Goal: Information Seeking & Learning: Learn about a topic

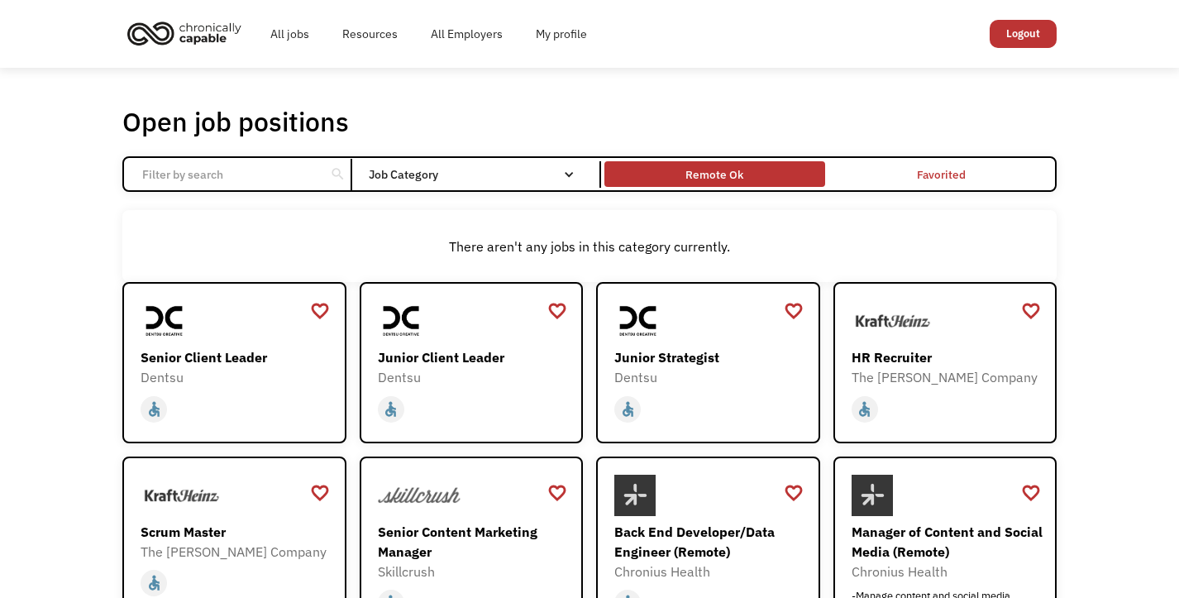
click at [654, 179] on div "Remote Ok" at bounding box center [714, 173] width 220 height 17
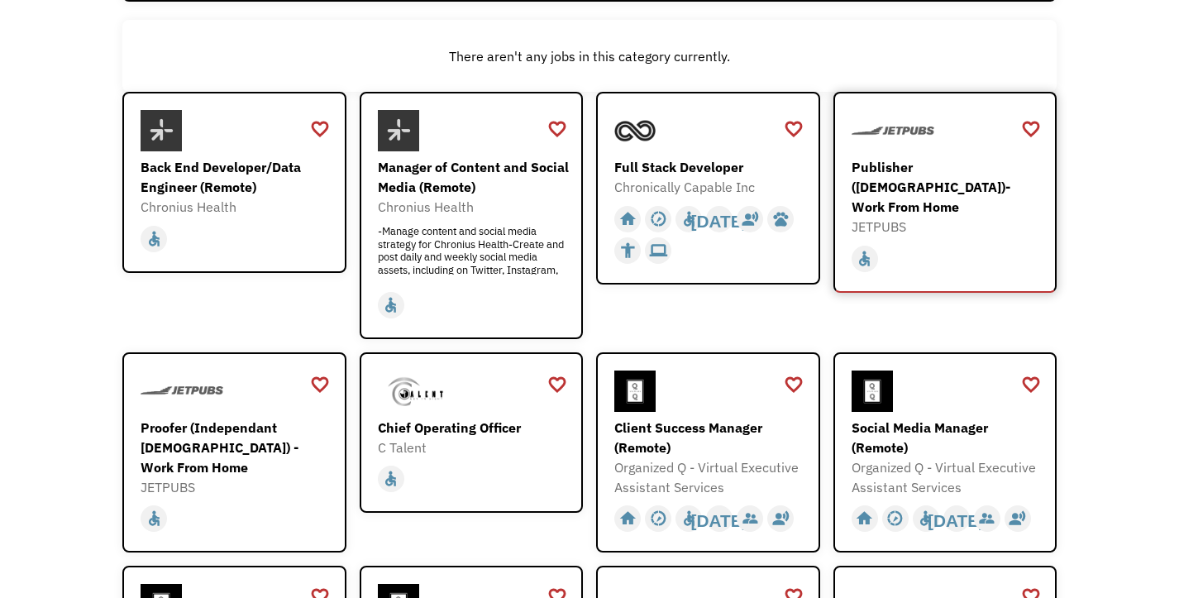
scroll to position [206, 0]
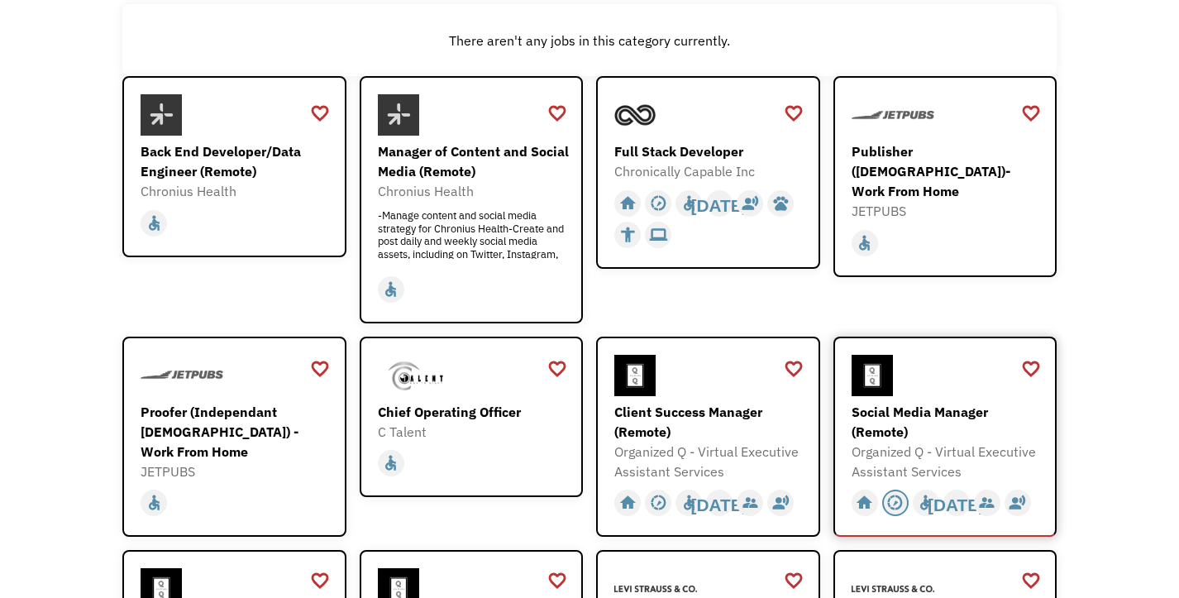
click at [894, 503] on div "slow_motion_video" at bounding box center [894, 502] width 17 height 25
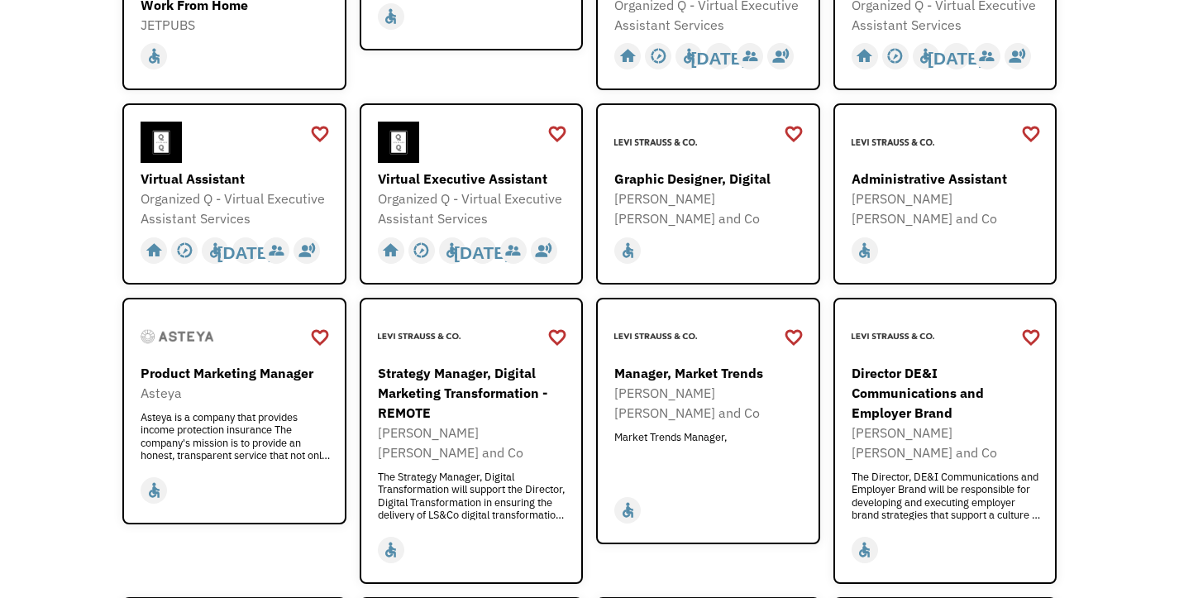
scroll to position [651, 0]
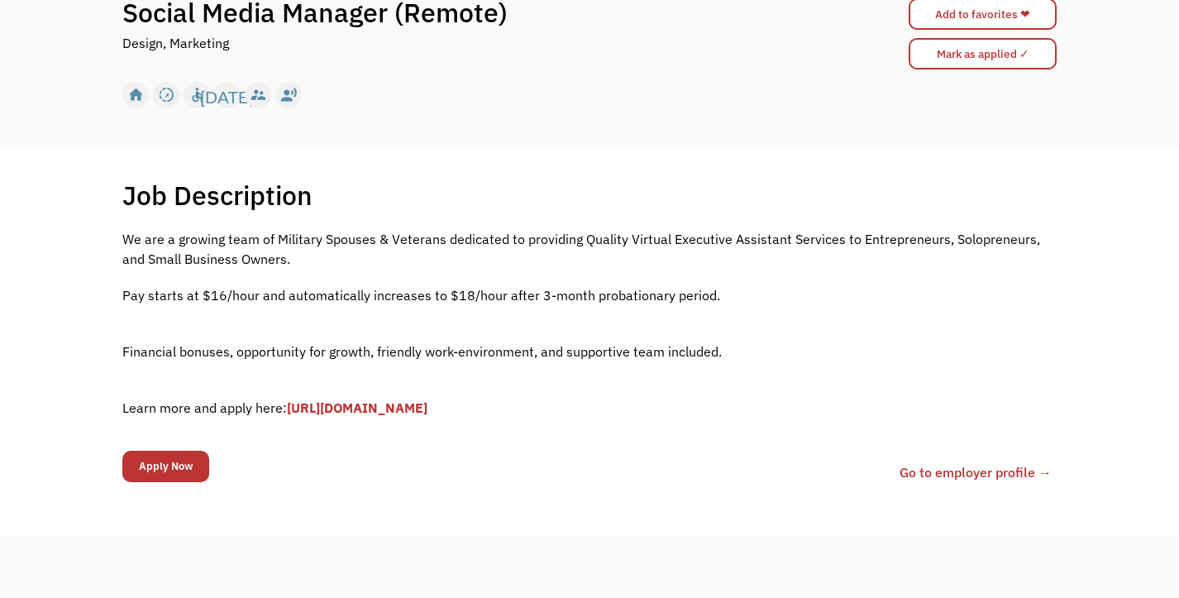
scroll to position [184, 0]
click at [392, 412] on link "[URL][DOMAIN_NAME]" at bounding box center [357, 406] width 141 height 17
